Goal: Information Seeking & Learning: Learn about a topic

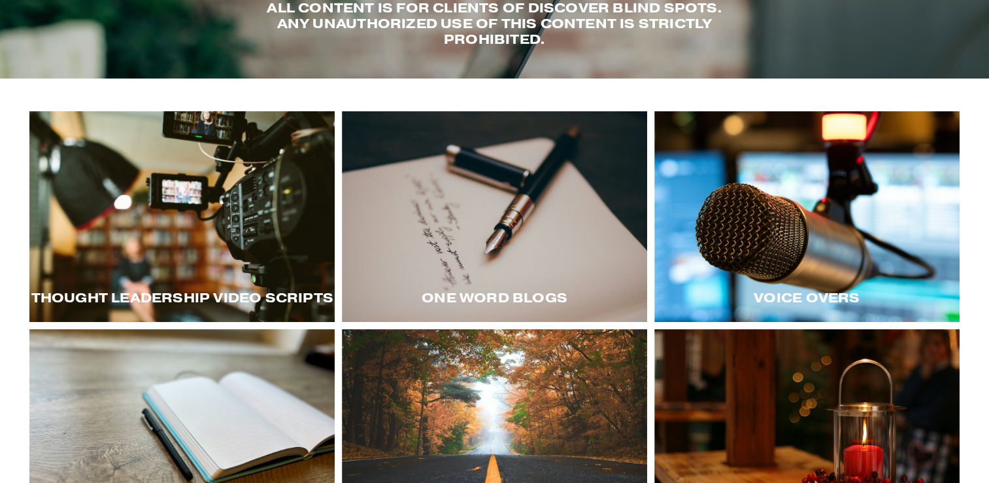
scroll to position [141, 0]
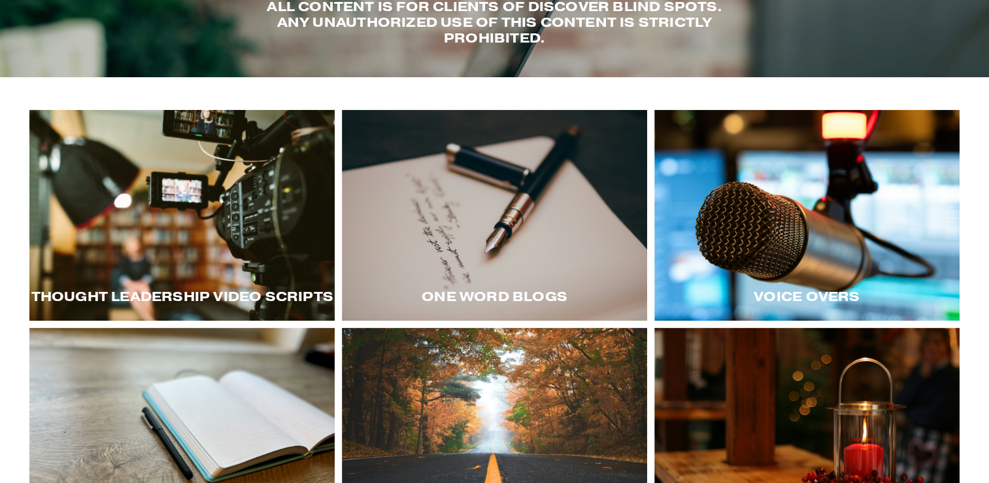
click at [163, 265] on div at bounding box center [181, 215] width 305 height 211
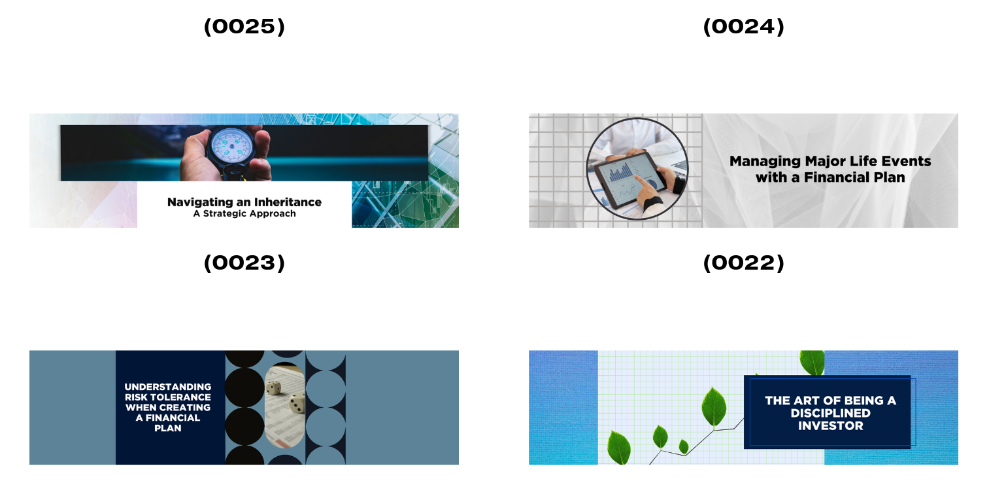
scroll to position [1046, 0]
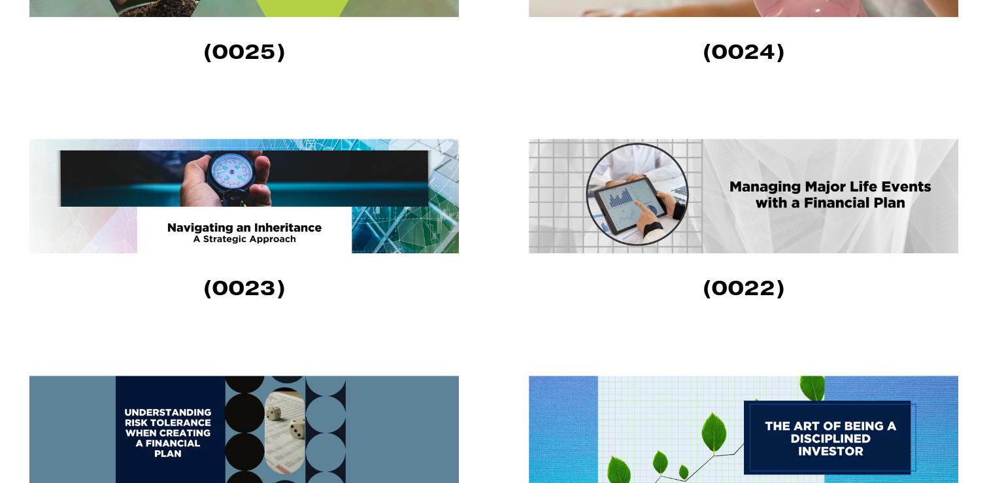
click at [783, 197] on img at bounding box center [744, 196] width 430 height 114
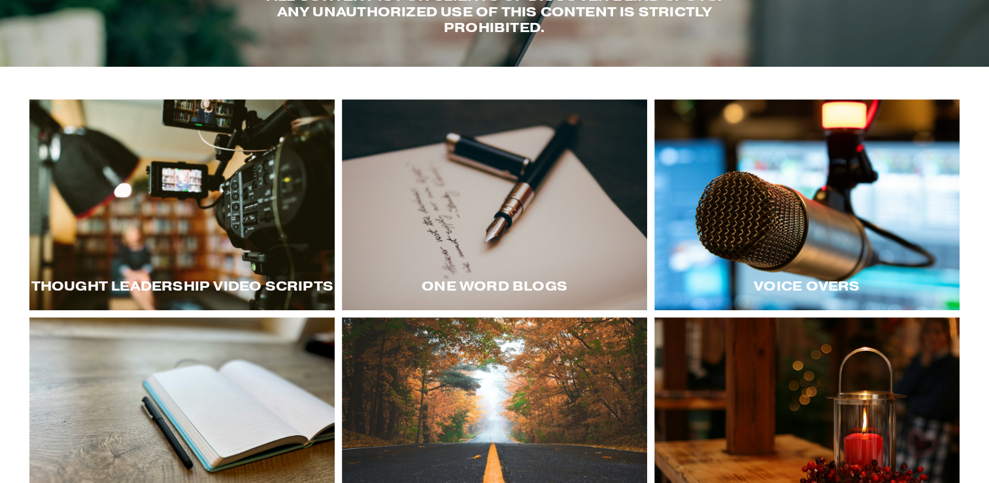
scroll to position [144, 0]
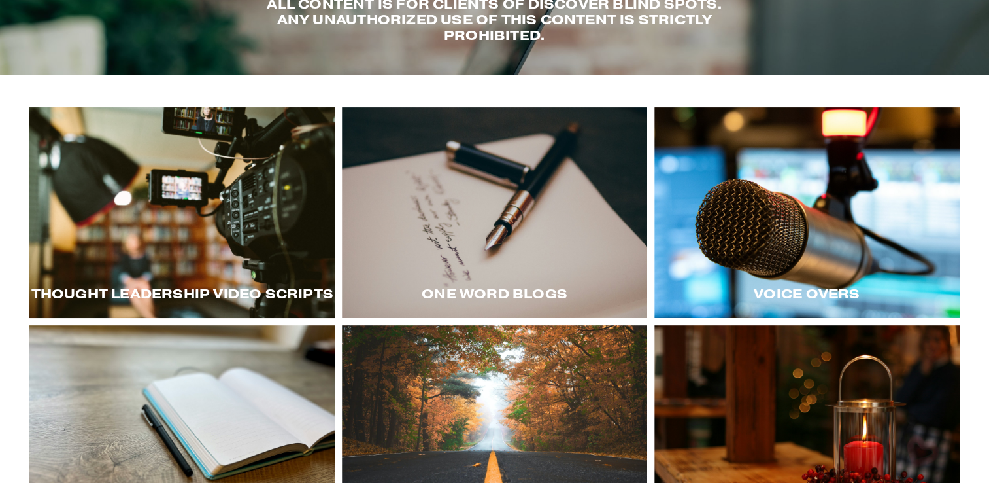
click at [222, 201] on div at bounding box center [181, 212] width 305 height 211
click at [778, 286] on div "Voice Overs" at bounding box center [806, 294] width 305 height 47
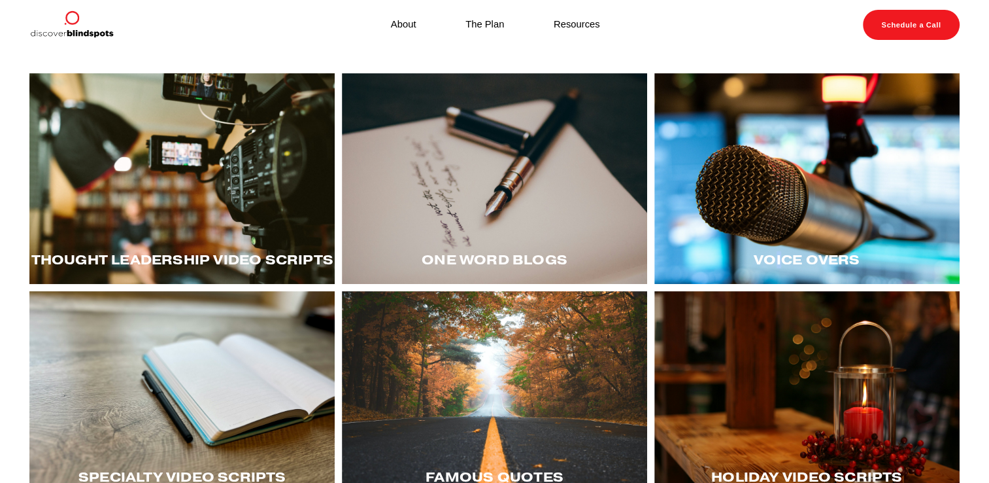
scroll to position [177, 0]
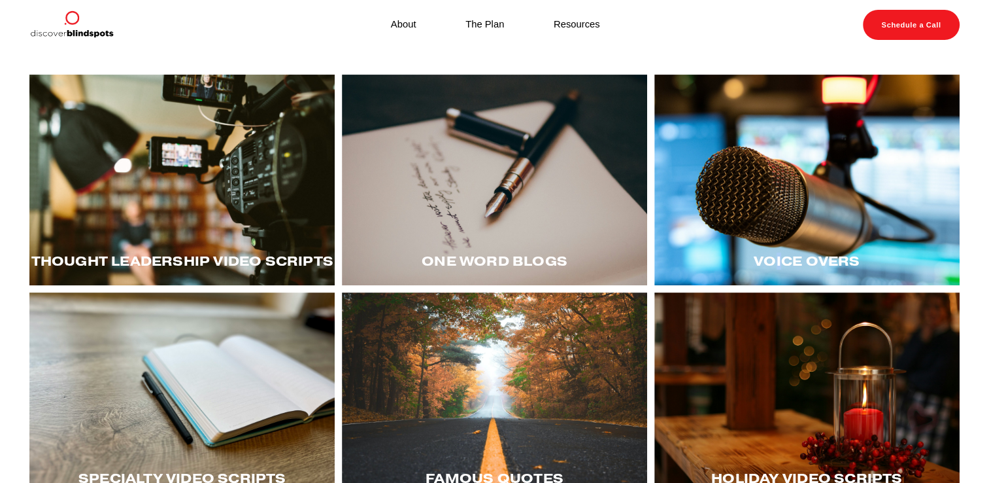
click at [738, 210] on div at bounding box center [806, 180] width 305 height 211
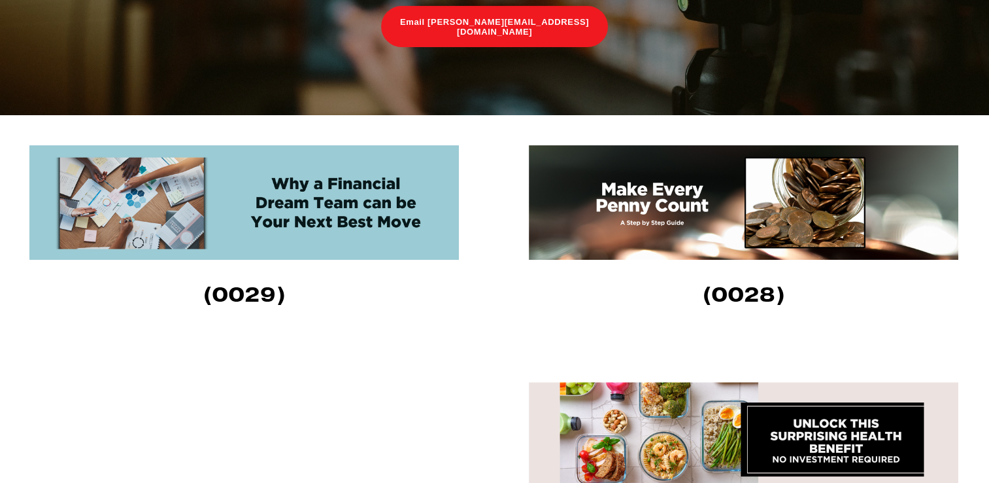
scroll to position [313, 0]
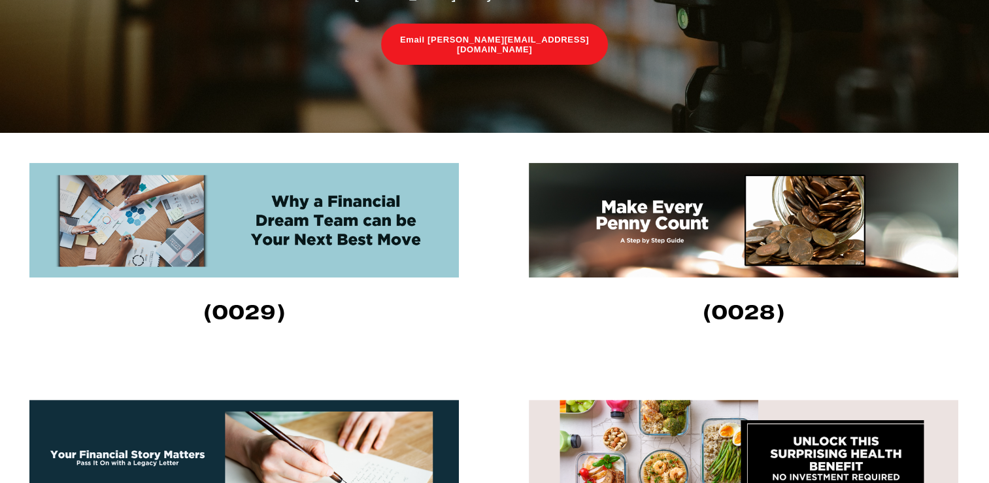
click at [312, 227] on img at bounding box center [244, 220] width 430 height 114
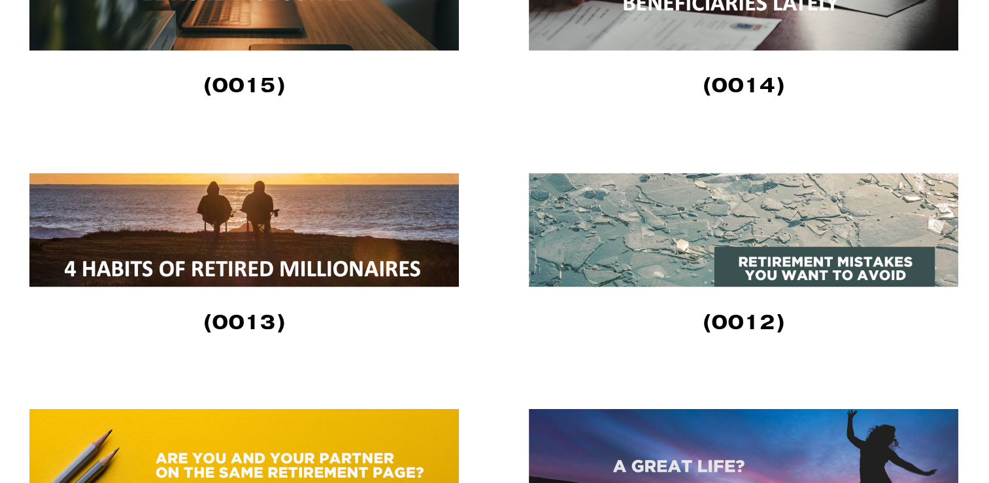
scroll to position [2161, 0]
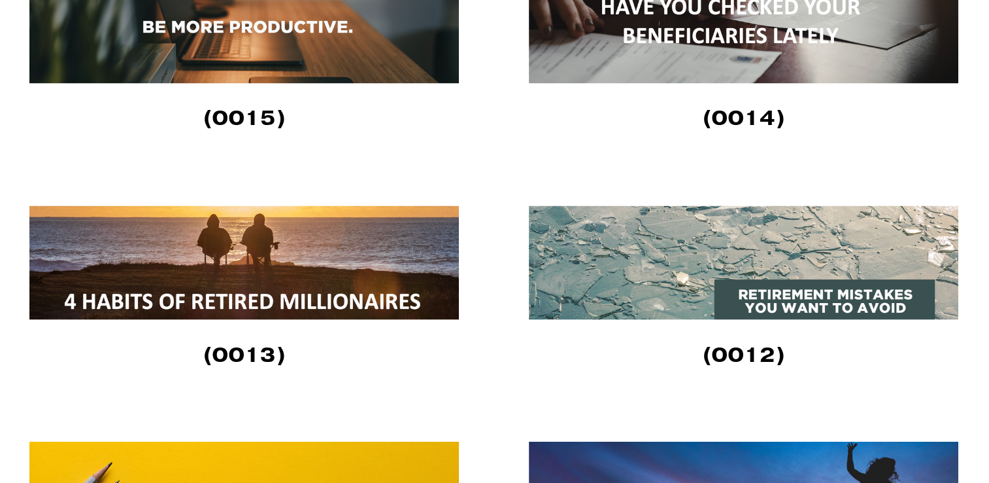
click at [742, 288] on img at bounding box center [744, 262] width 430 height 114
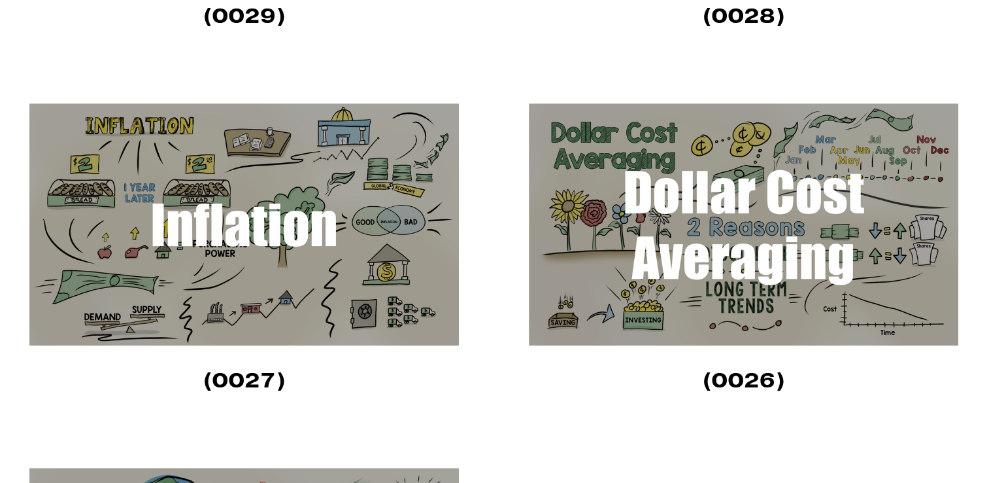
scroll to position [606, 0]
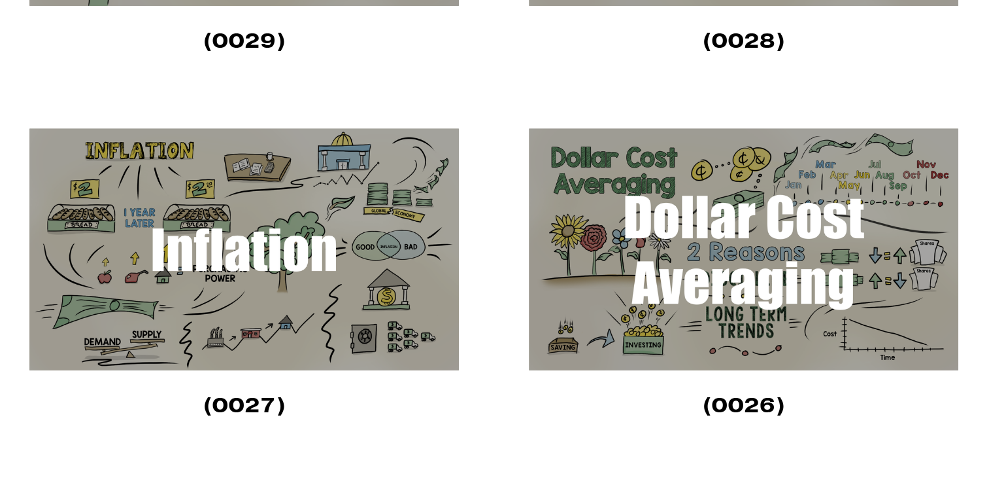
click at [743, 288] on img at bounding box center [744, 249] width 430 height 242
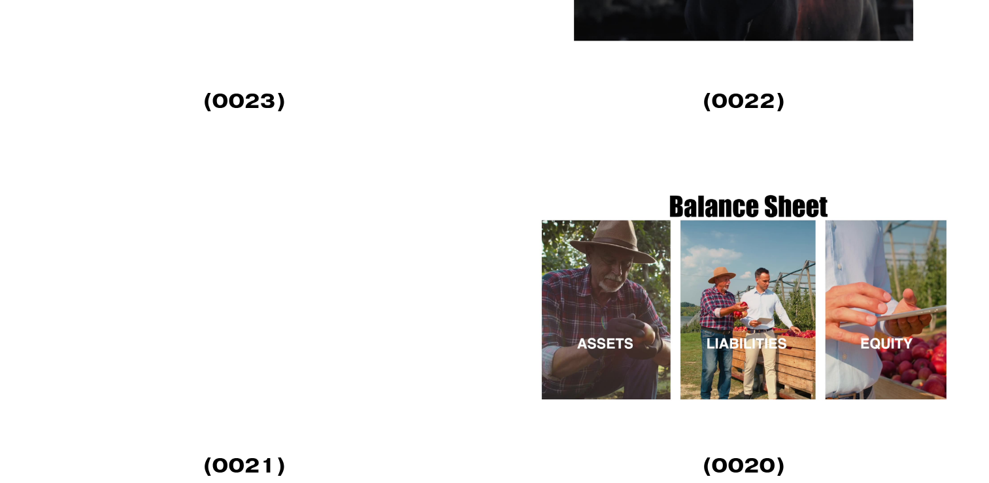
scroll to position [1633, 0]
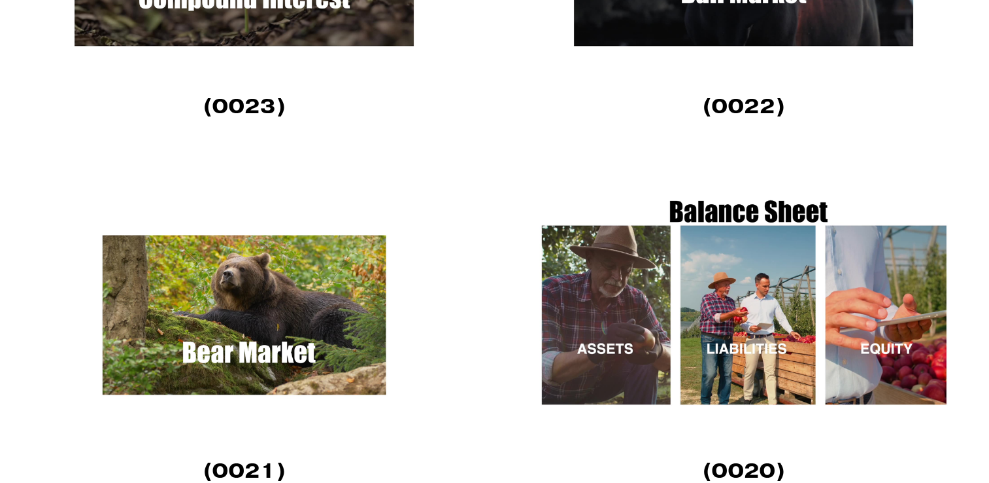
click at [744, 313] on img at bounding box center [744, 315] width 430 height 242
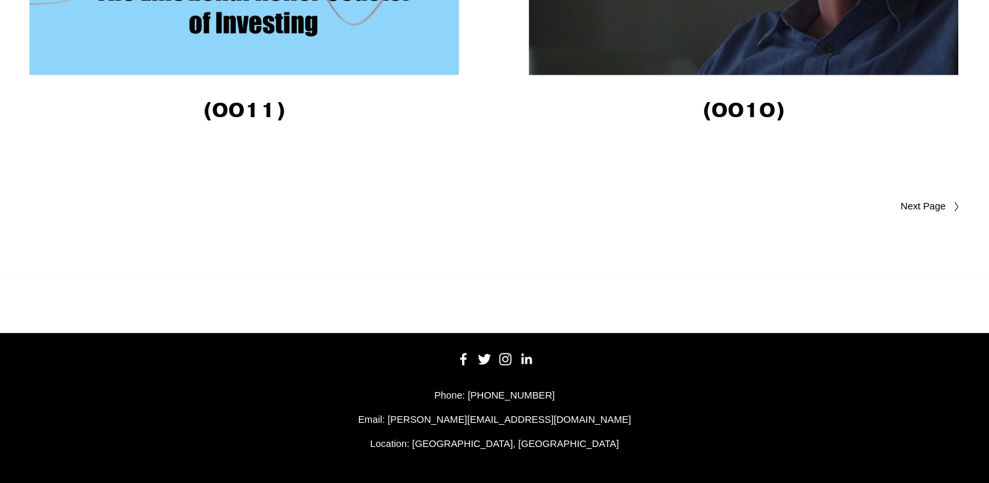
scroll to position [3733, 0]
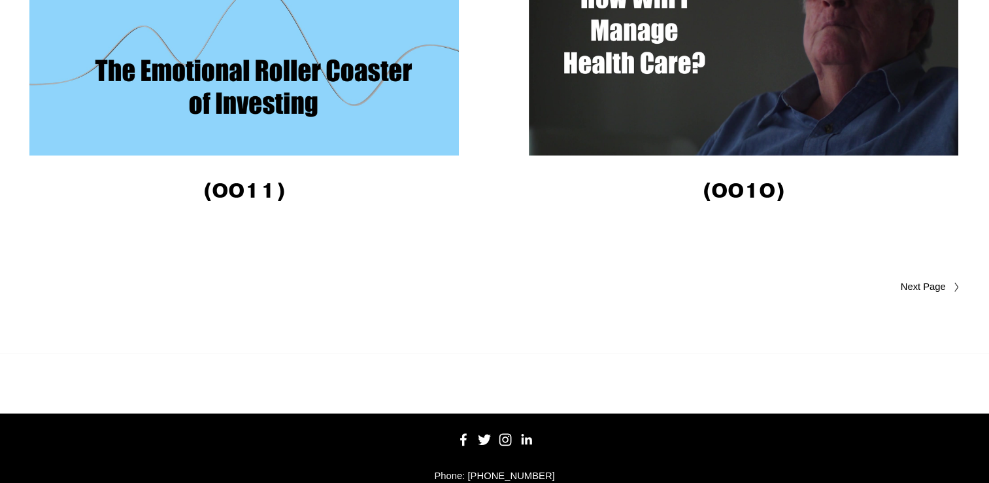
click at [911, 284] on span "Older Posts" at bounding box center [897, 287] width 95 height 16
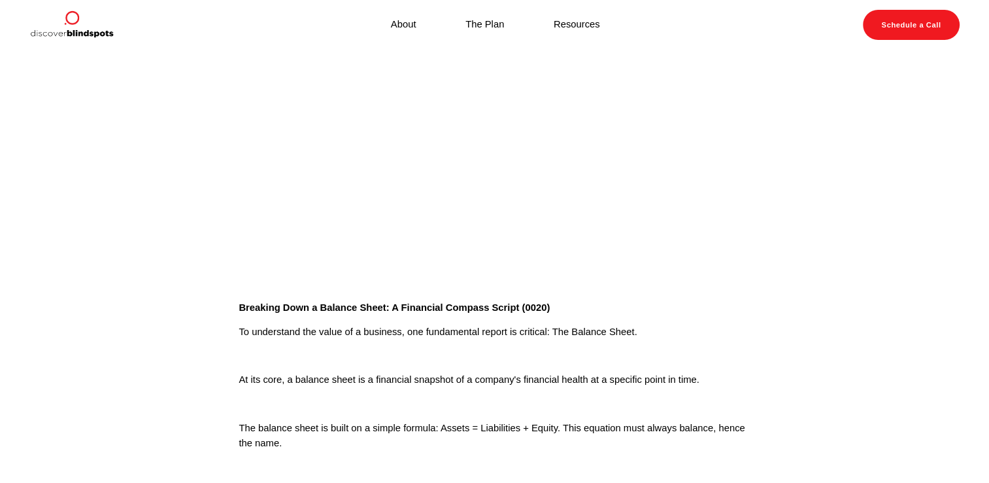
scroll to position [102, 0]
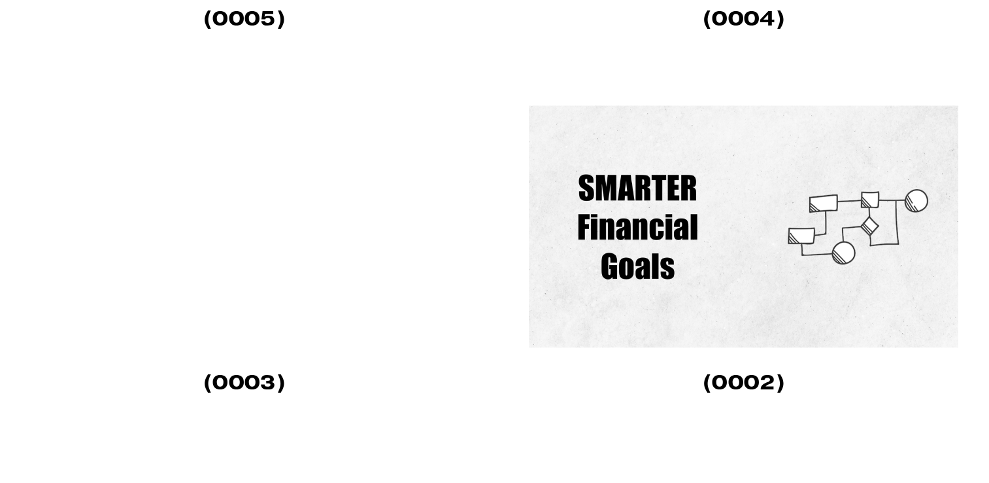
scroll to position [1331, 0]
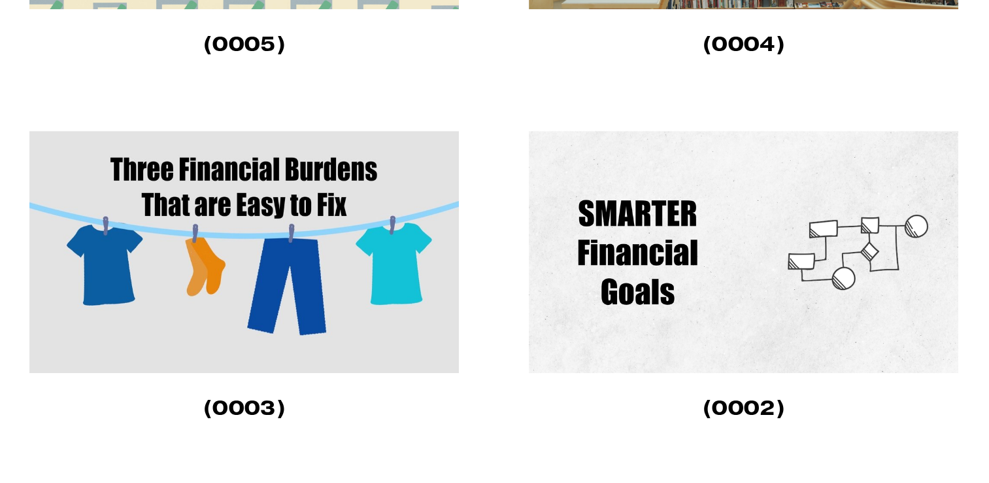
click at [653, 258] on img at bounding box center [744, 252] width 430 height 242
